Goal: Information Seeking & Learning: Learn about a topic

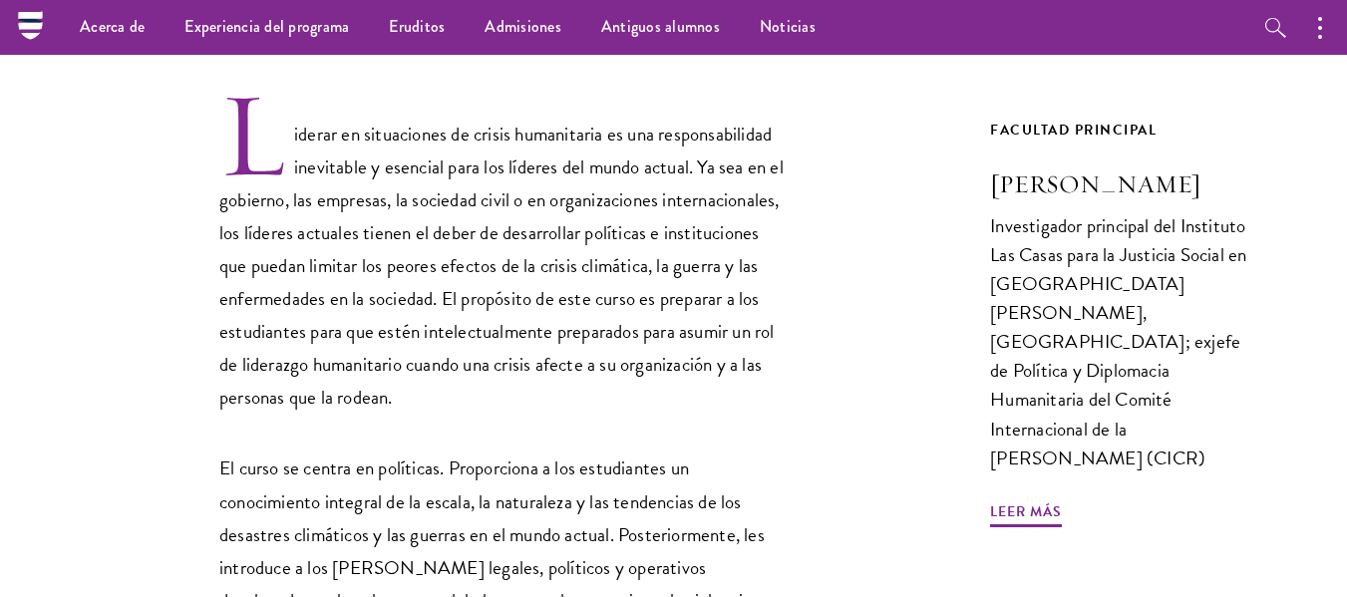
scroll to position [634, 0]
click at [899, 18] on ul "Acerca de Descripción general Liderazgo Donantes Experiencia del programa Descr…" at bounding box center [562, 27] width 1004 height 55
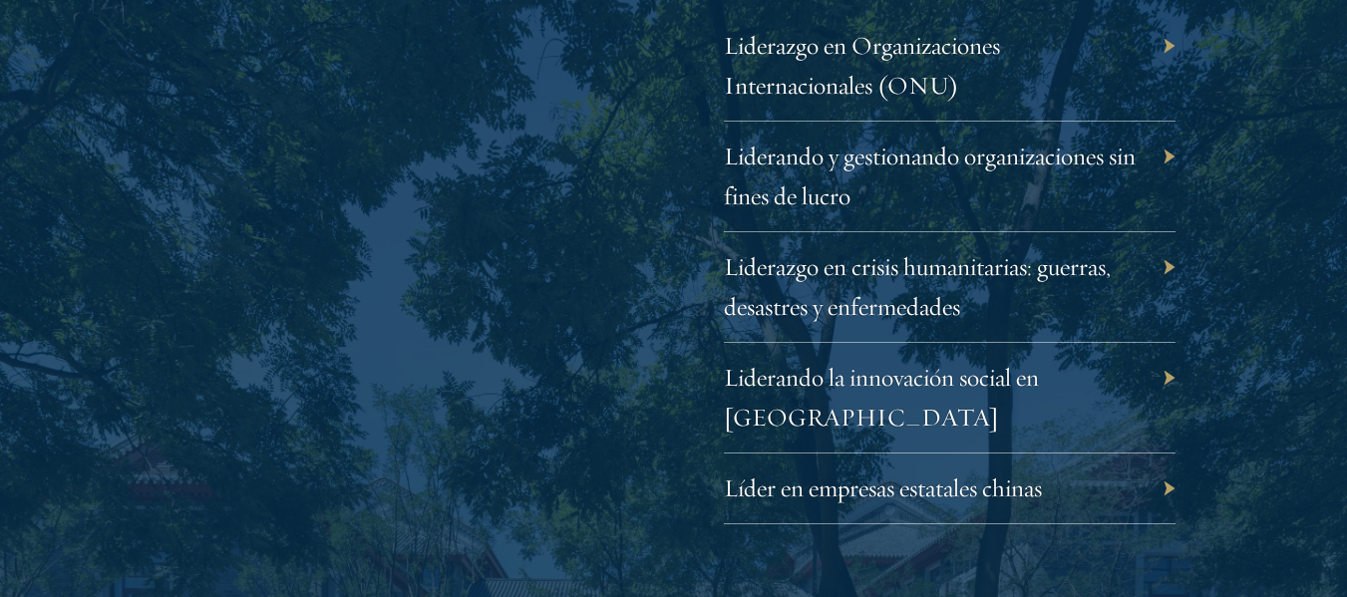
scroll to position [4332, 0]
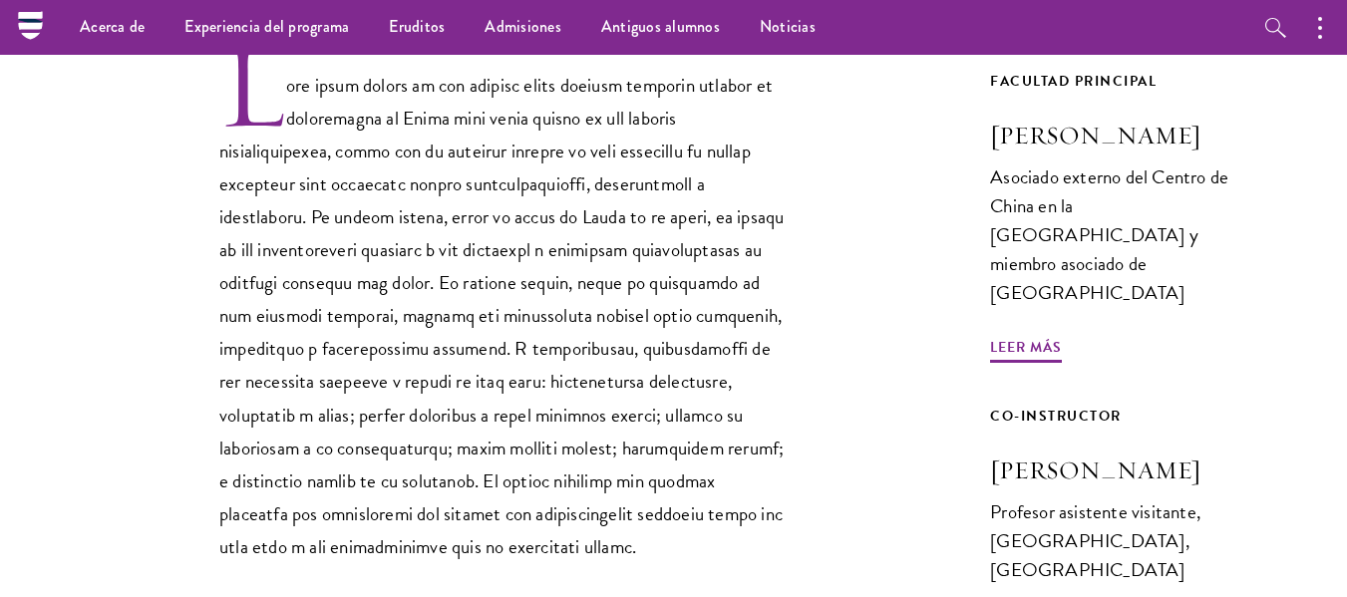
scroll to position [652, 0]
click at [1010, 338] on font "Leer más" at bounding box center [1026, 348] width 72 height 21
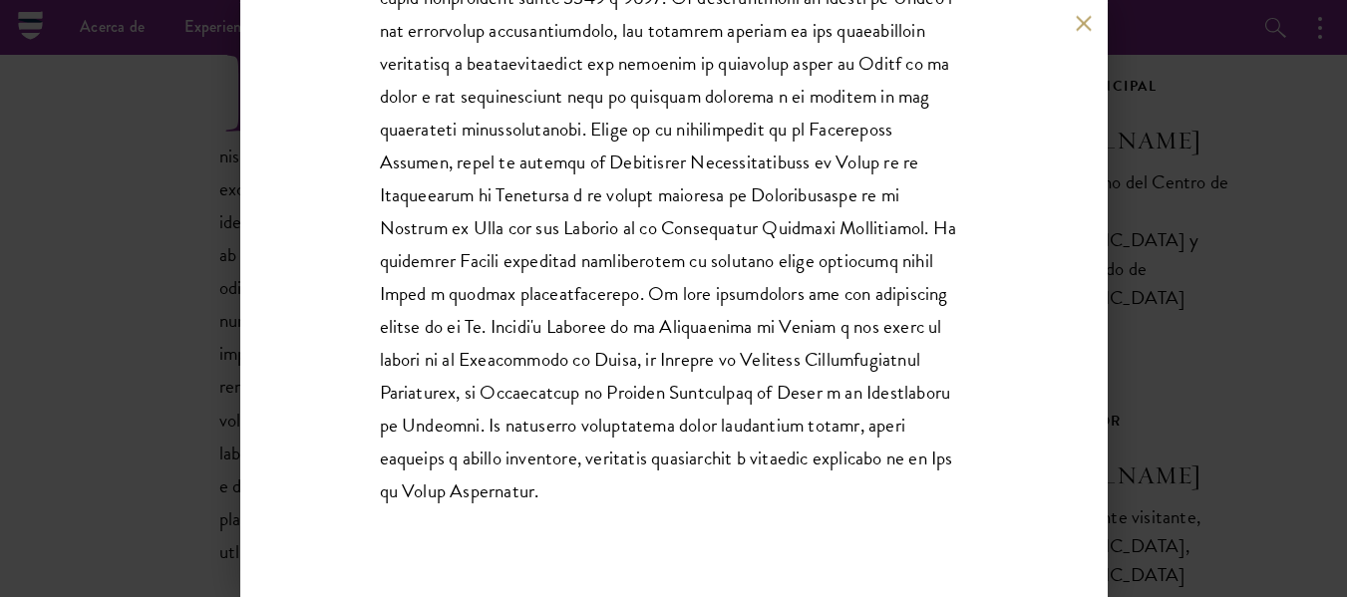
scroll to position [497, 0]
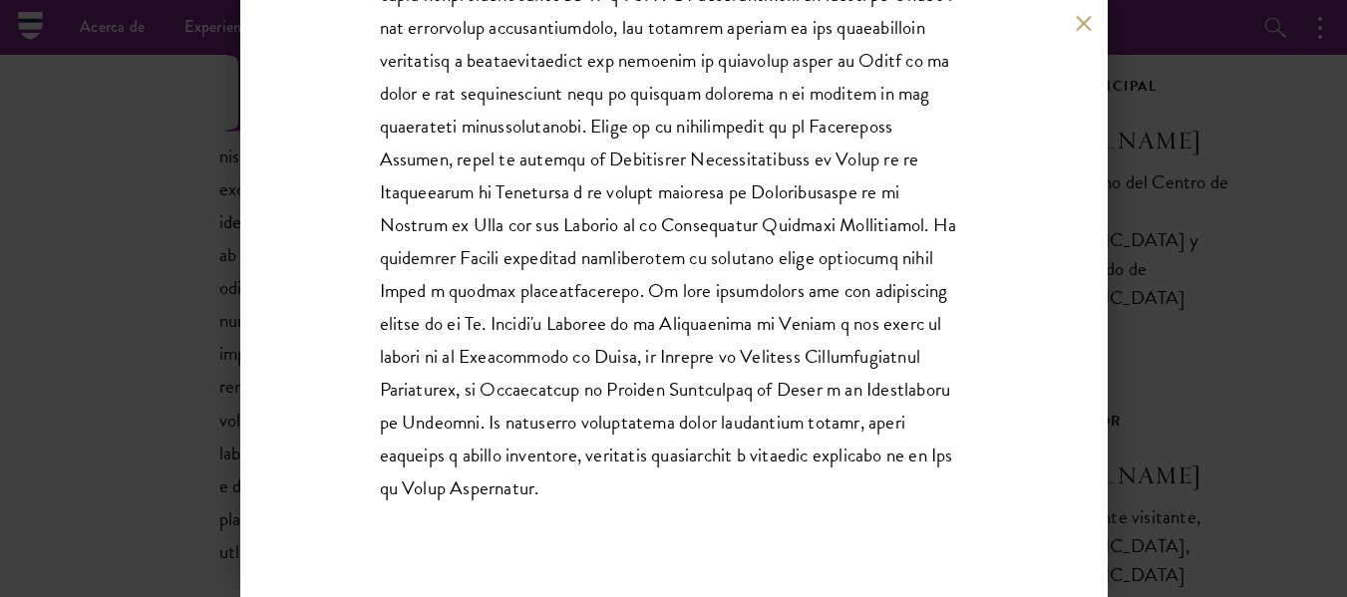
click at [1221, 205] on div "[PERSON_NAME] Asociado externo del Centro de China en la [GEOGRAPHIC_DATA] y mi…" at bounding box center [673, 298] width 1347 height 597
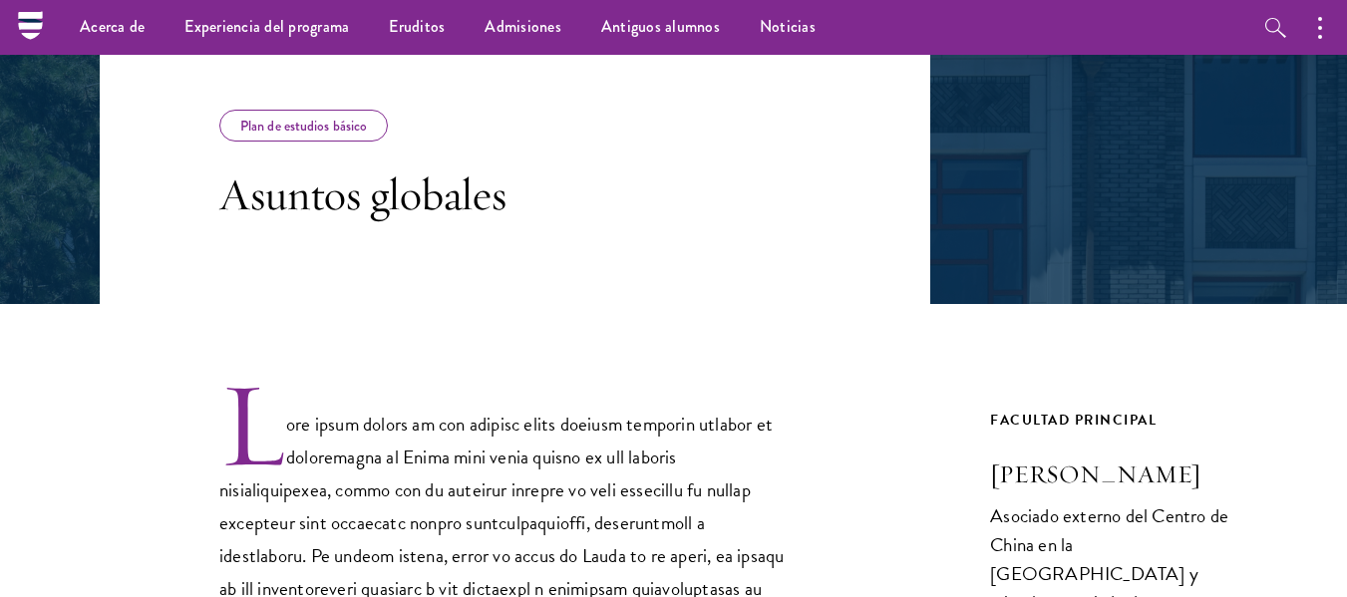
scroll to position [313, 0]
